Goal: Transaction & Acquisition: Subscribe to service/newsletter

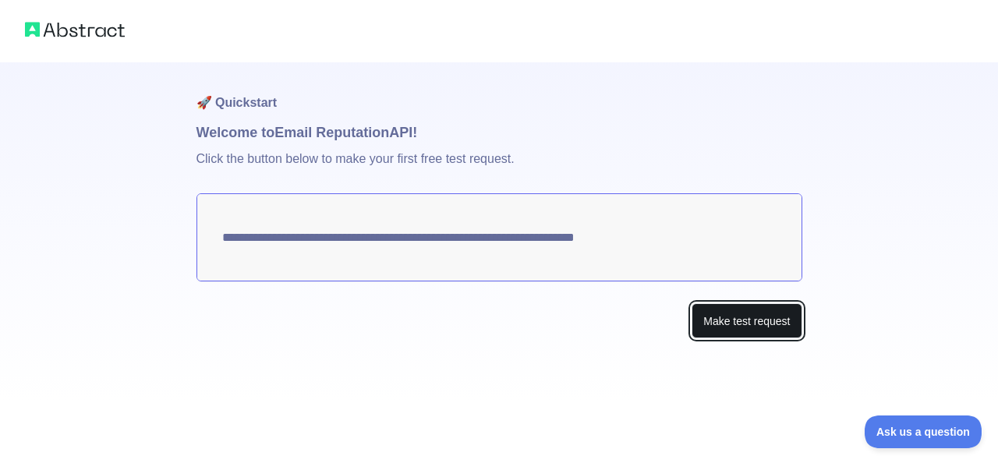
click at [742, 321] on button "Make test request" at bounding box center [747, 320] width 110 height 35
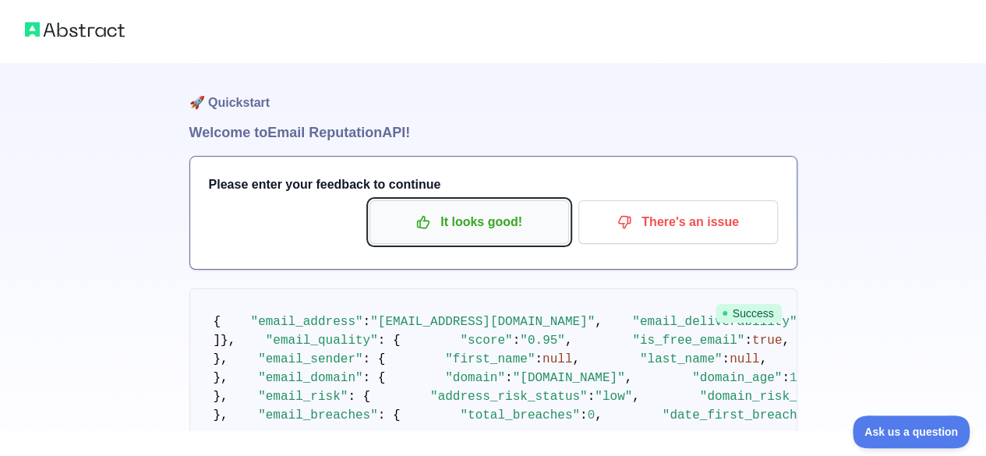
click at [426, 225] on icon "button" at bounding box center [424, 222] width 16 height 16
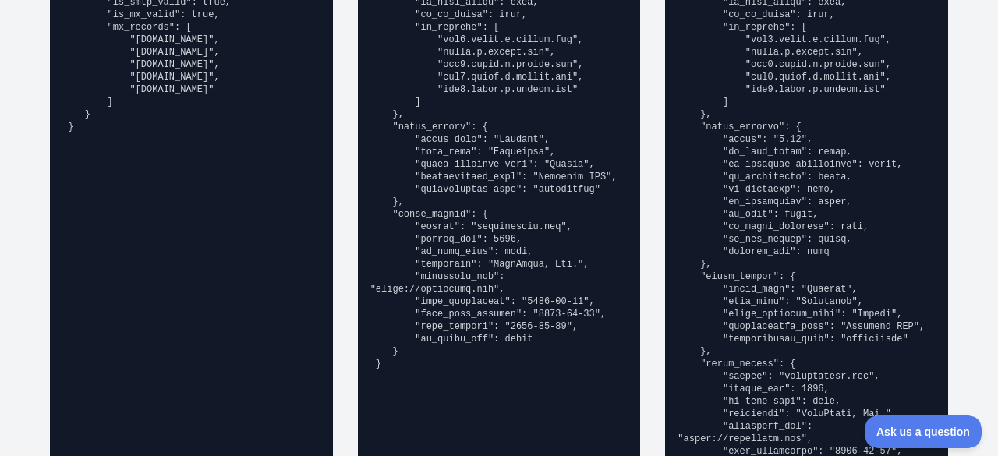
scroll to position [1358, 0]
